Goal: Find specific page/section: Find specific page/section

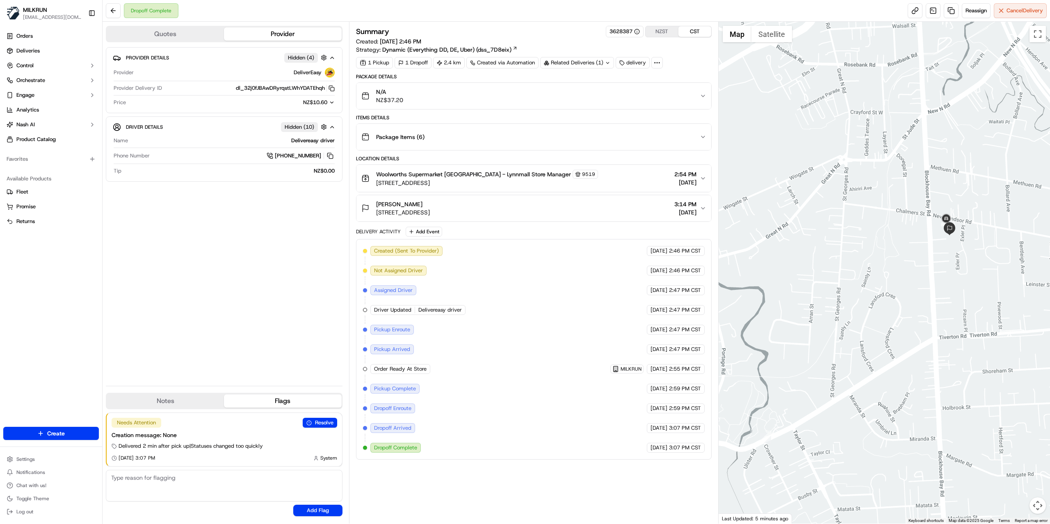
click at [648, 209] on div "[PERSON_NAME][GEOGRAPHIC_DATA][STREET_ADDRESS][GEOGRAPHIC_DATA] 3:14 PM [DATE]" at bounding box center [530, 208] width 338 height 16
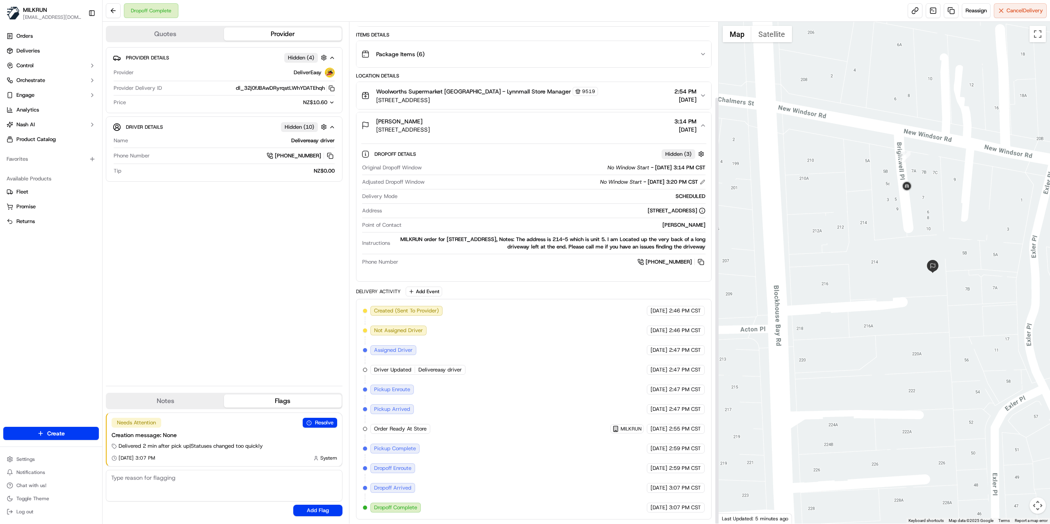
scroll to position [88, 0]
click at [776, 41] on button "Satellite" at bounding box center [771, 34] width 41 height 16
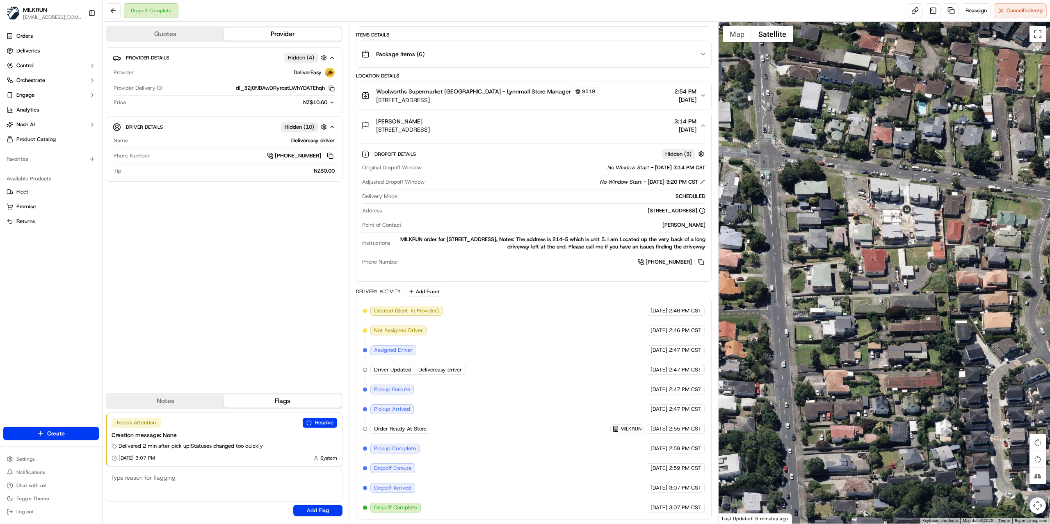
click at [775, 40] on button "Satellite" at bounding box center [772, 34] width 42 height 16
click at [729, 33] on button "Map" at bounding box center [736, 34] width 29 height 16
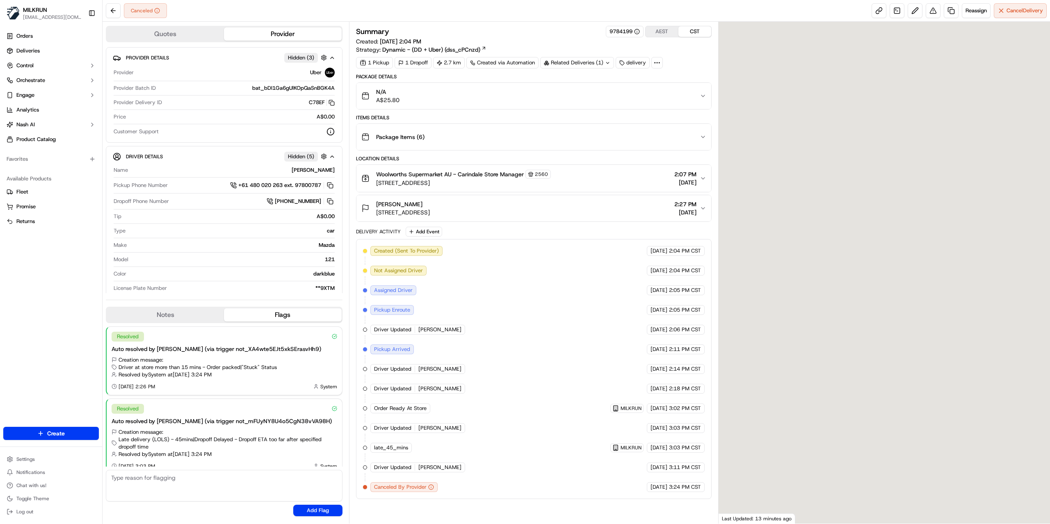
scroll to position [9, 0]
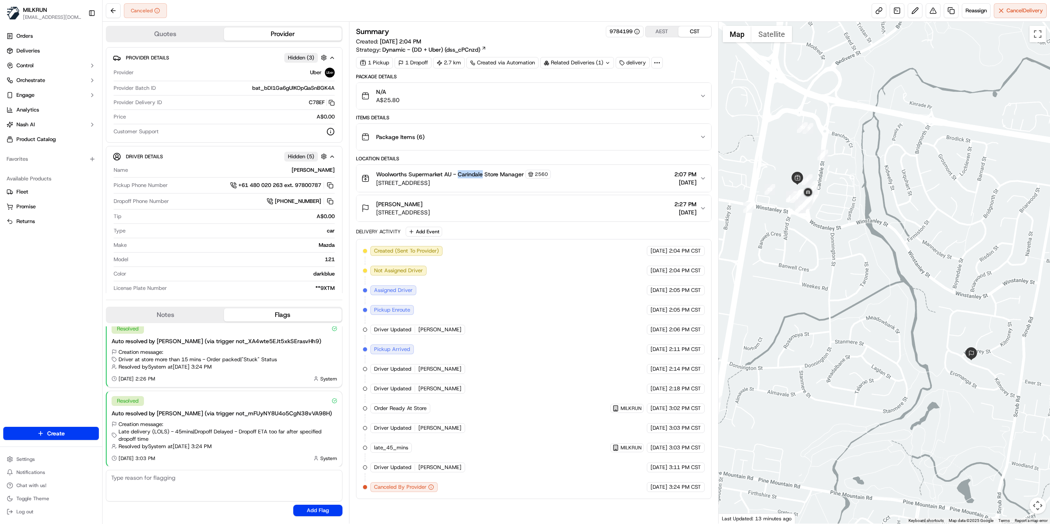
drag, startPoint x: 458, startPoint y: 175, endPoint x: 483, endPoint y: 176, distance: 24.7
click at [483, 176] on span "Woolworths Supermarket AU - Carindale Store Manager" at bounding box center [450, 174] width 148 height 8
copy span "Carindale"
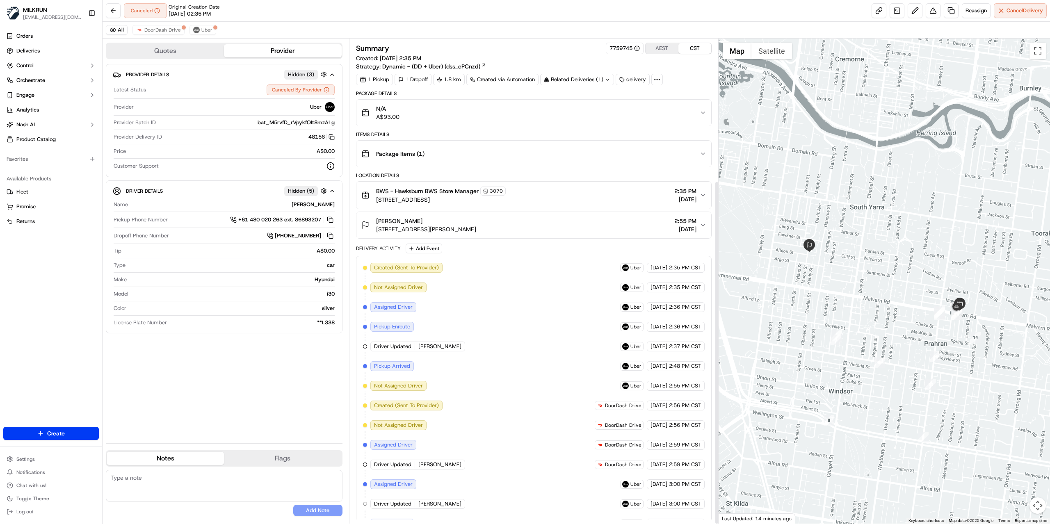
scroll to position [201, 0]
